Goal: Task Accomplishment & Management: Manage account settings

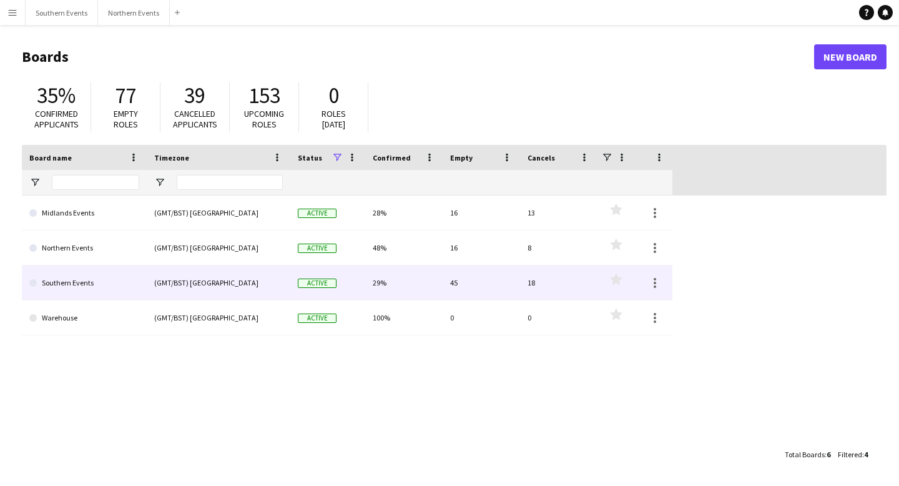
click at [66, 283] on link "Southern Events" at bounding box center [84, 282] width 110 height 35
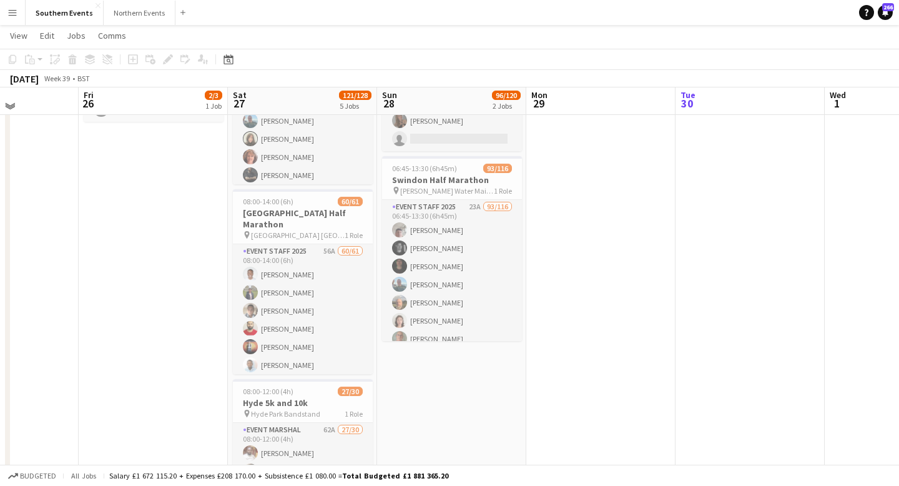
scroll to position [138, 0]
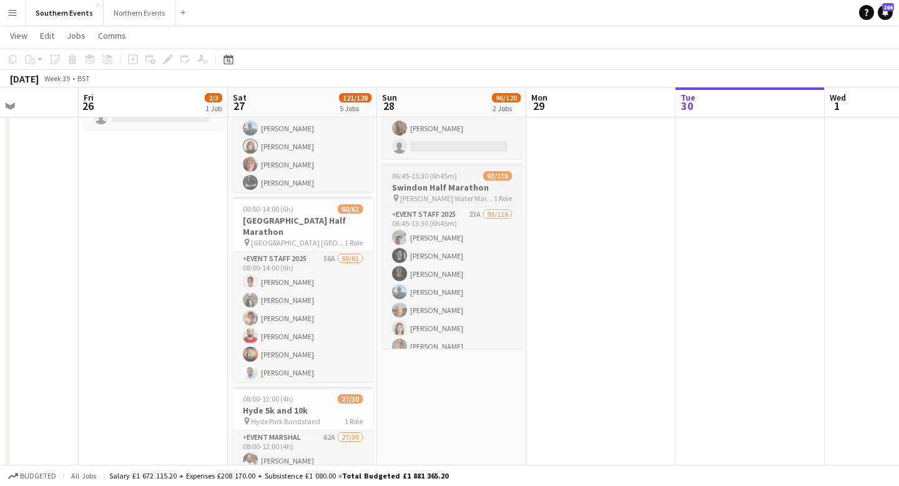
click at [427, 190] on h3 "Swindon Half Marathon" at bounding box center [452, 187] width 140 height 11
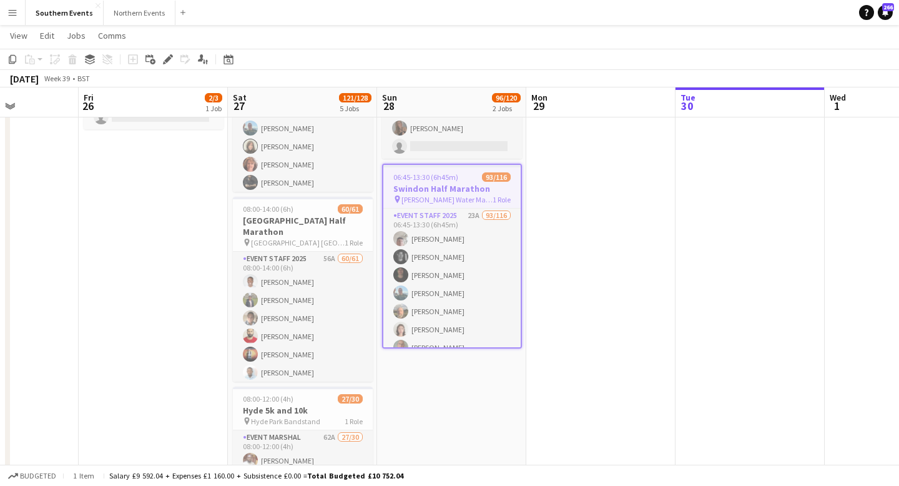
click at [427, 190] on h3 "Swindon Half Marathon" at bounding box center [451, 188] width 137 height 11
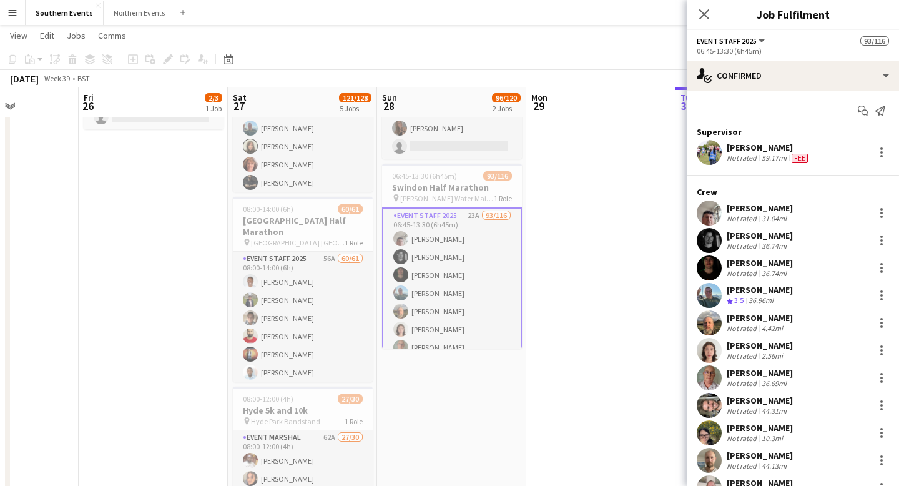
click at [749, 316] on div "[PERSON_NAME]" at bounding box center [760, 317] width 66 height 11
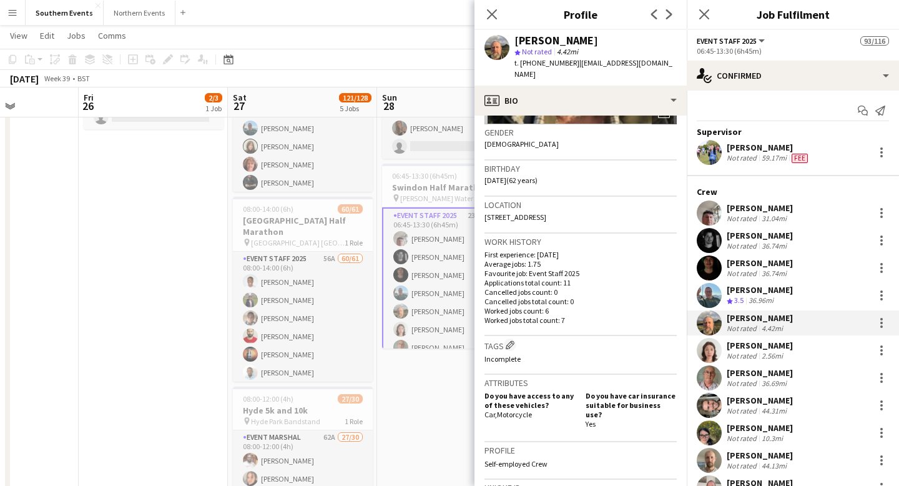
scroll to position [0, 0]
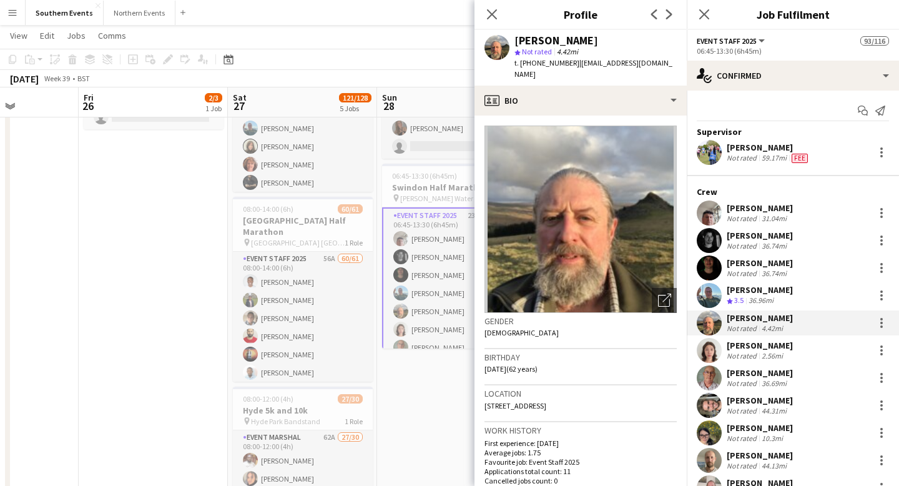
click at [749, 374] on div "[PERSON_NAME]" at bounding box center [760, 372] width 66 height 11
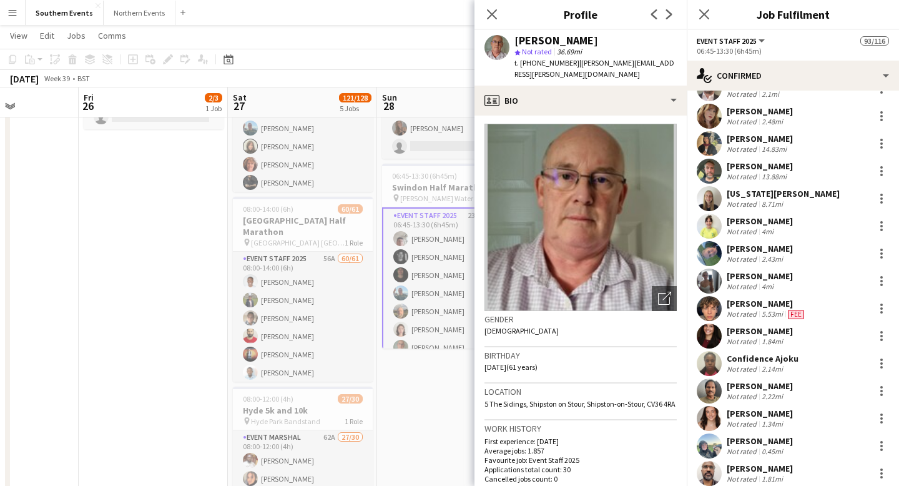
scroll to position [1699, 0]
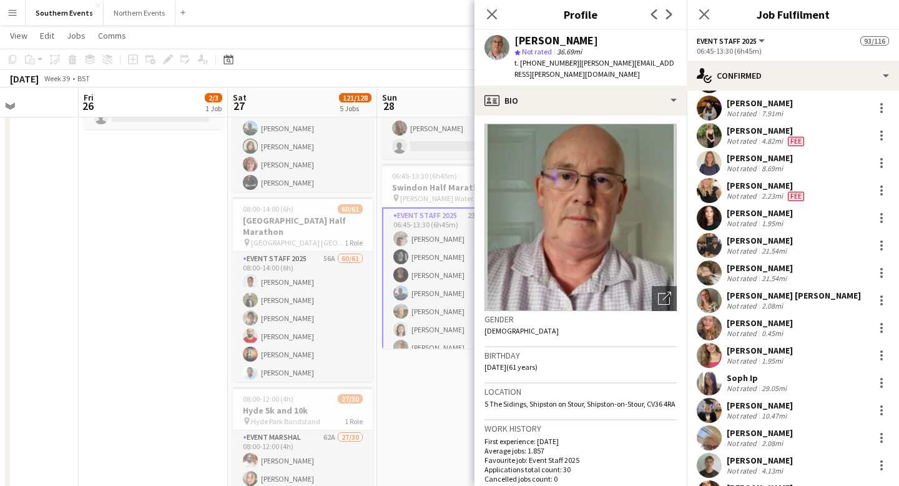
drag, startPoint x: 600, startPoint y: 38, endPoint x: 515, endPoint y: 41, distance: 85.6
click at [515, 41] on div "[PERSON_NAME]" at bounding box center [596, 40] width 162 height 11
copy div "[PERSON_NAME]"
drag, startPoint x: 573, startPoint y: 64, endPoint x: 673, endPoint y: 64, distance: 99.9
click at [673, 64] on div "[PERSON_NAME] star Not rated 36.69mi t. [PHONE_NUMBER] | [PERSON_NAME][EMAIL_AD…" at bounding box center [581, 58] width 212 height 56
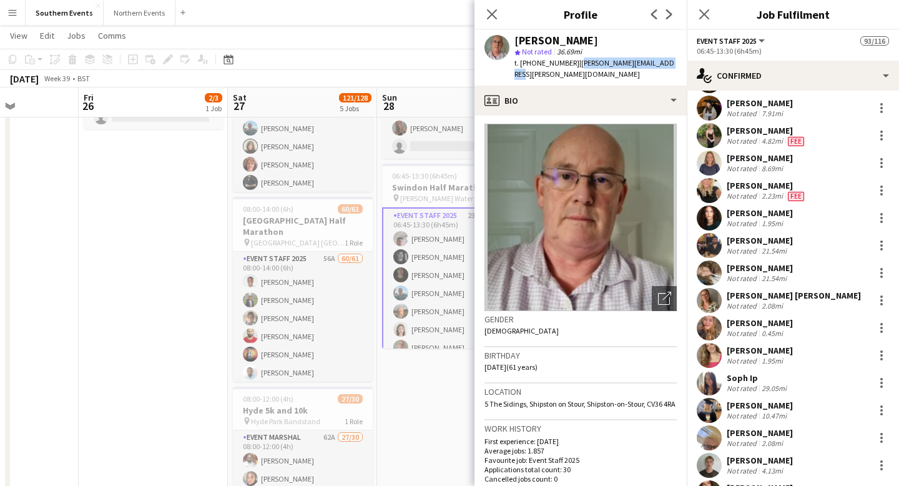
copy span "[PERSON_NAME][EMAIL_ADDRESS][PERSON_NAME][DOMAIN_NAME]"
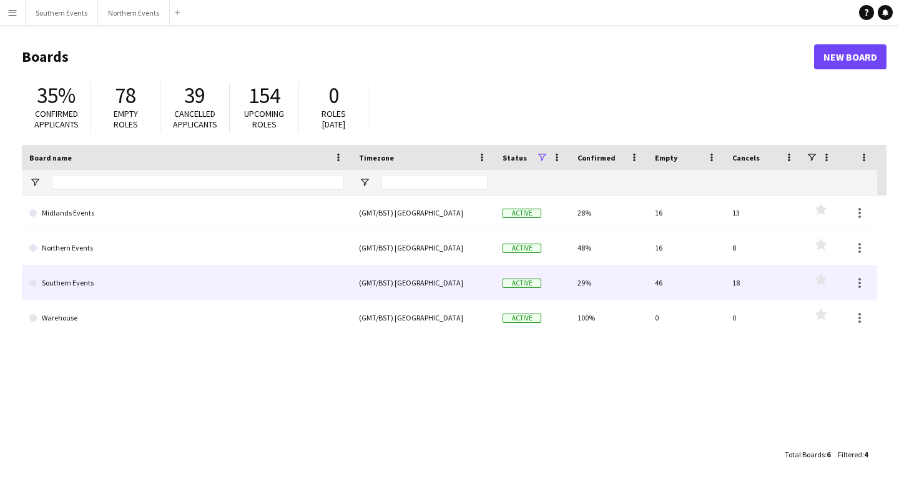
click at [164, 290] on link "Southern Events" at bounding box center [186, 282] width 315 height 35
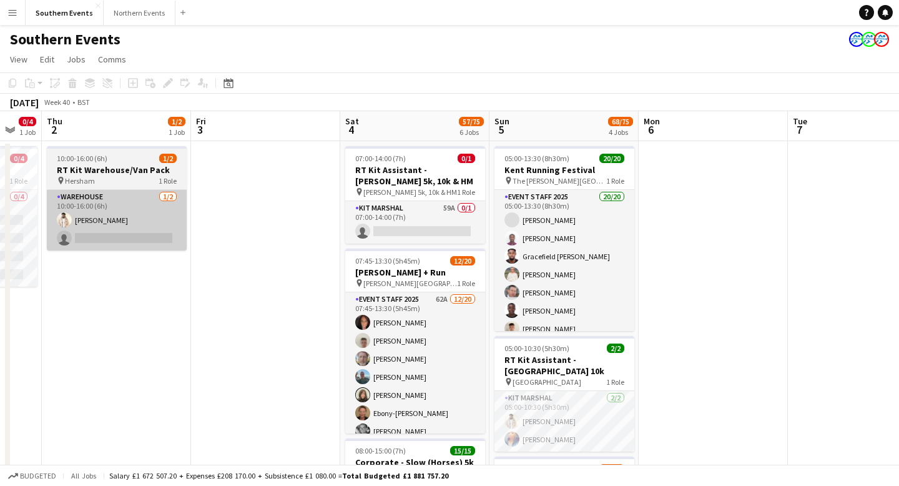
scroll to position [0, 407]
